Goal: Task Accomplishment & Management: Use online tool/utility

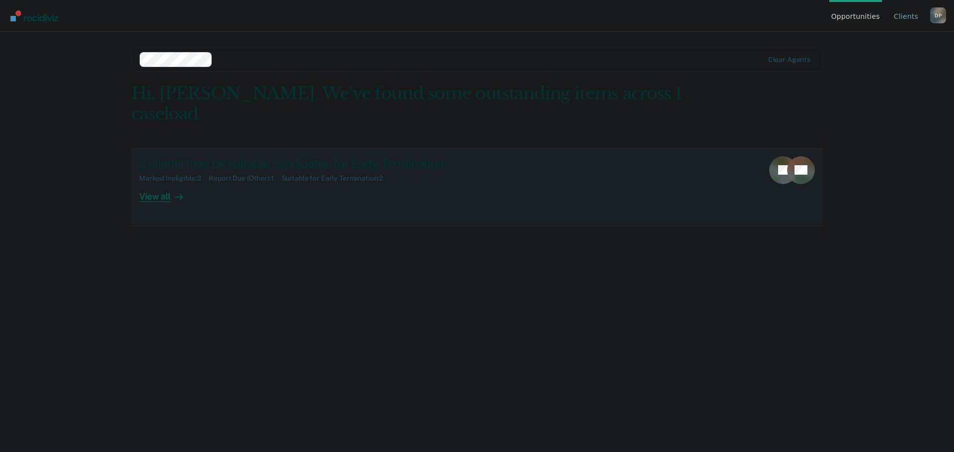
click at [146, 183] on div "View all" at bounding box center [167, 192] width 56 height 19
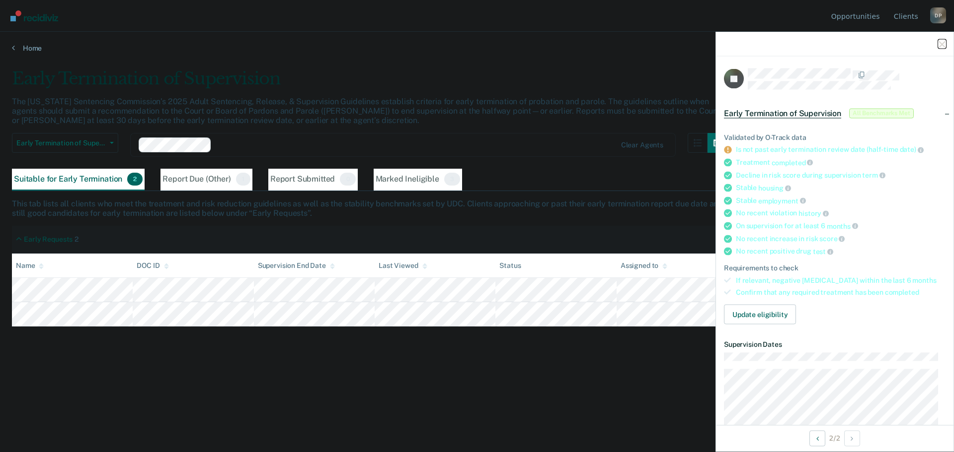
click at [942, 44] on icon "button" at bounding box center [941, 44] width 7 height 7
